Goal: Information Seeking & Learning: Learn about a topic

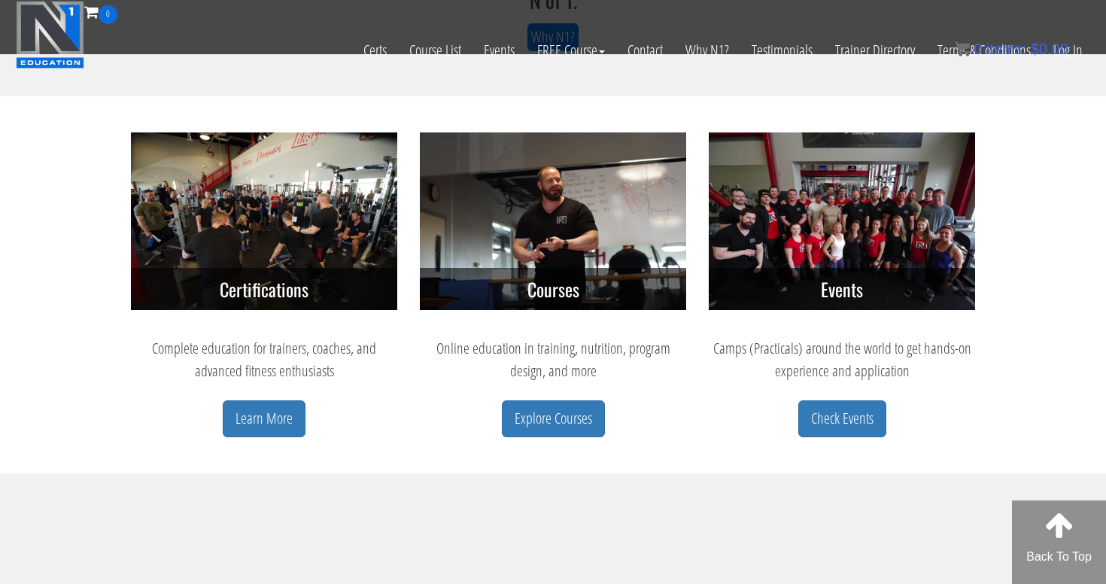
scroll to position [593, 0]
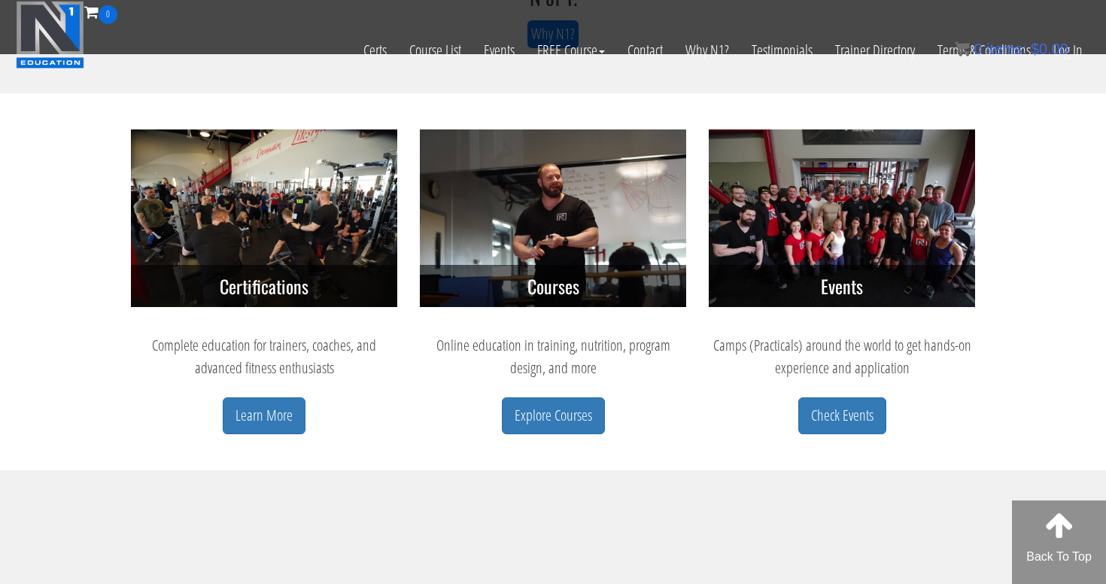
click at [575, 437] on div "Courses Online education in training, nutrition, program design, and more Explo…" at bounding box center [552, 299] width 289 height 341
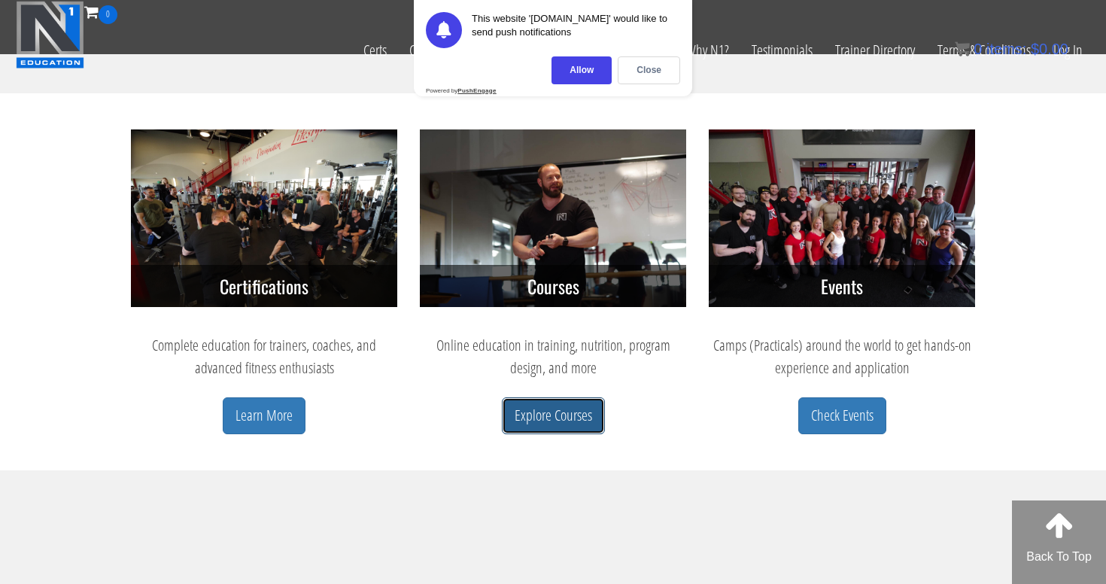
click at [577, 428] on link "Explore Courses" at bounding box center [553, 415] width 103 height 37
click at [584, 63] on div "Allow" at bounding box center [581, 70] width 60 height 28
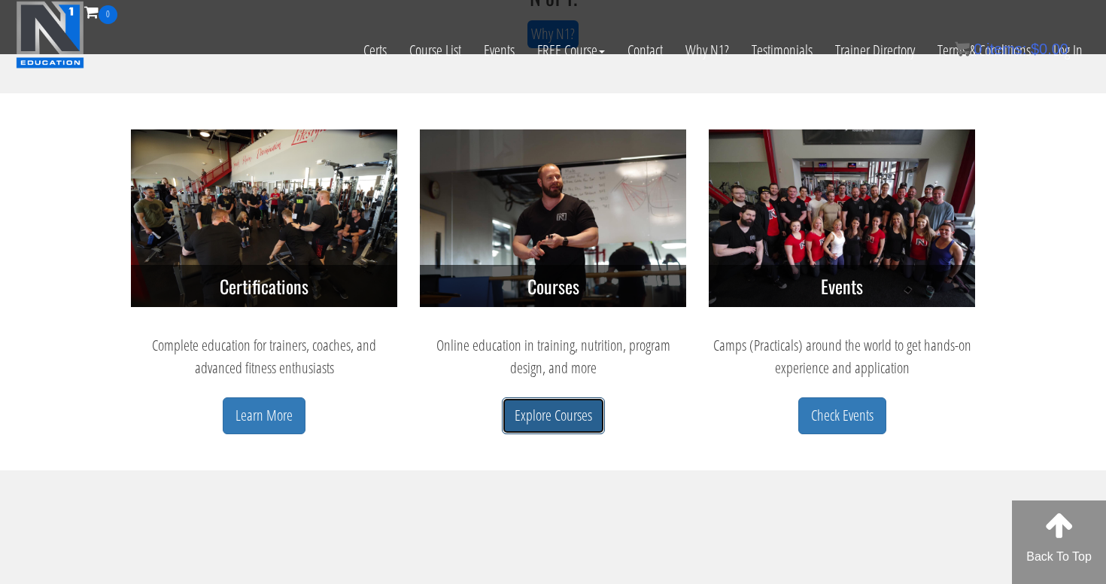
click at [564, 415] on link "Explore Courses" at bounding box center [553, 415] width 103 height 37
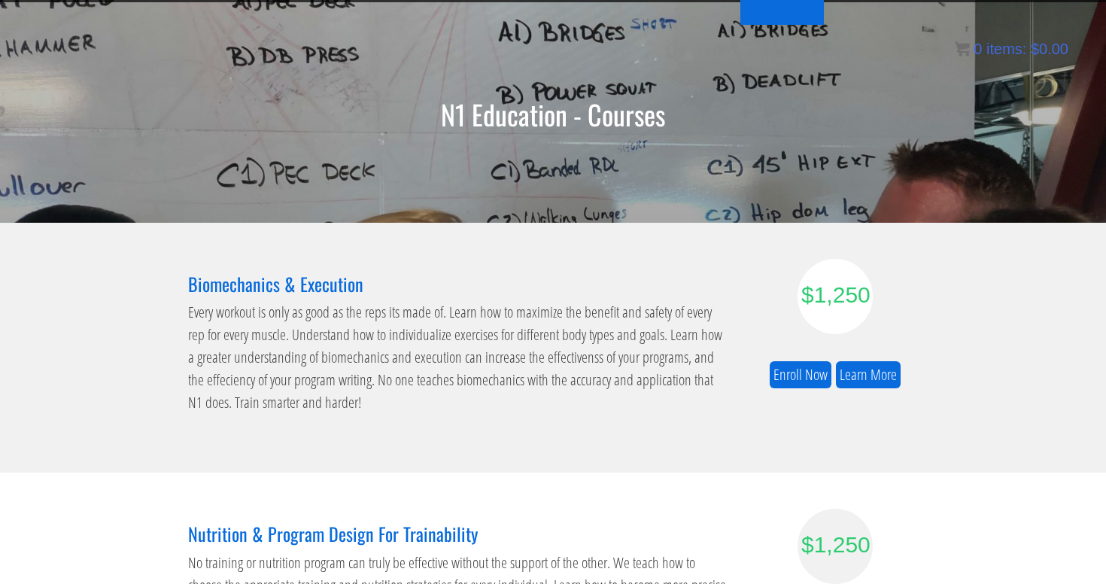
scroll to position [74, 0]
